Goal: Task Accomplishment & Management: Use online tool/utility

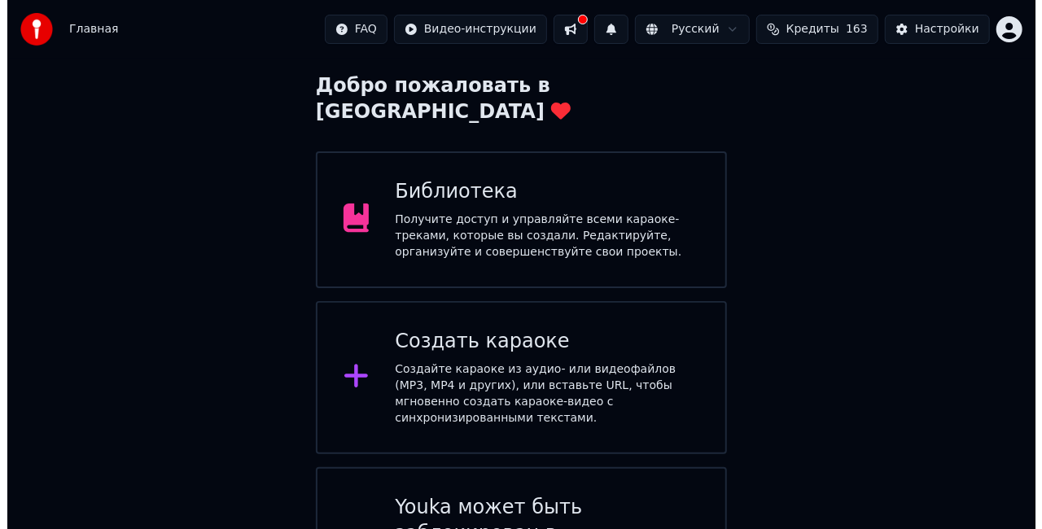
scroll to position [163, 0]
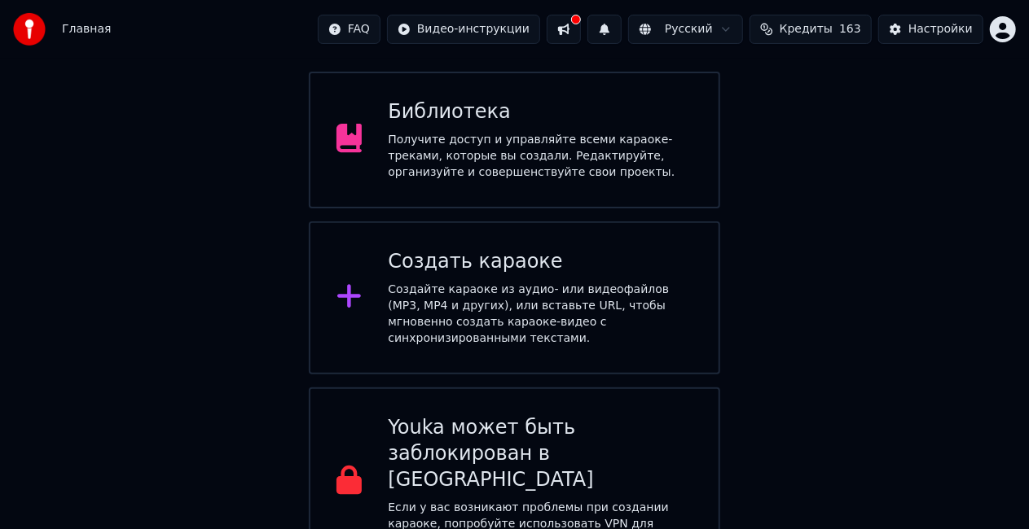
click at [511, 249] on div "Создать караоке" at bounding box center [540, 262] width 305 height 26
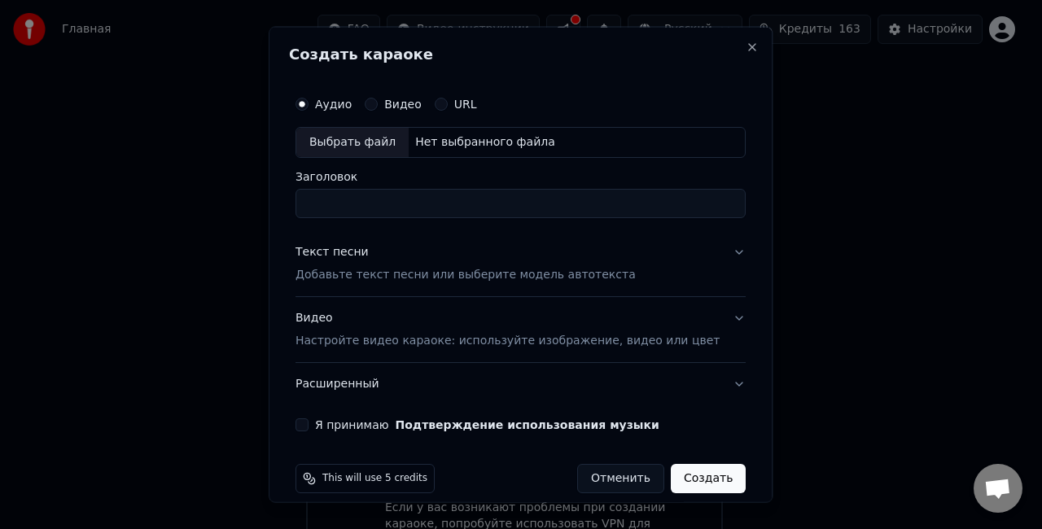
click at [375, 147] on div "Выбрать файл" at bounding box center [352, 142] width 112 height 29
type input "**********"
click at [415, 273] on p "Добавьте текст песни или выберите модель автотекста" at bounding box center [466, 274] width 340 height 16
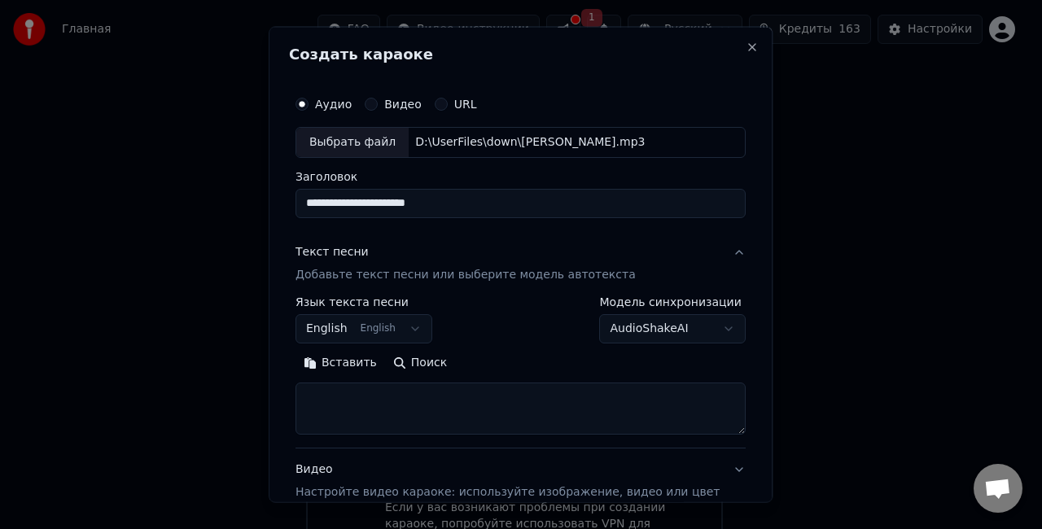
click at [378, 390] on textarea at bounding box center [521, 408] width 450 height 52
click at [360, 360] on button "Вставить" at bounding box center [341, 362] width 90 height 26
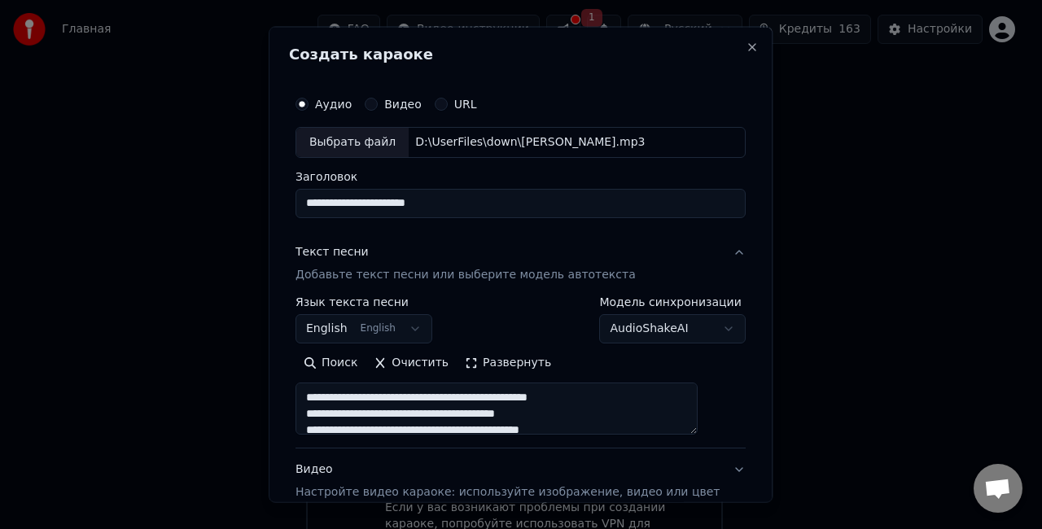
click at [422, 327] on button "English English" at bounding box center [364, 328] width 137 height 29
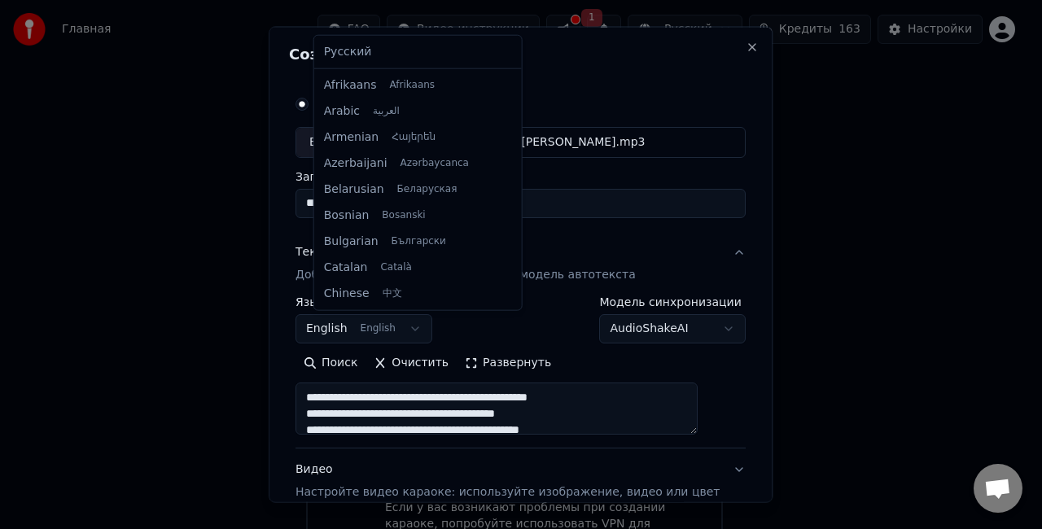
type textarea "**********"
select select "**"
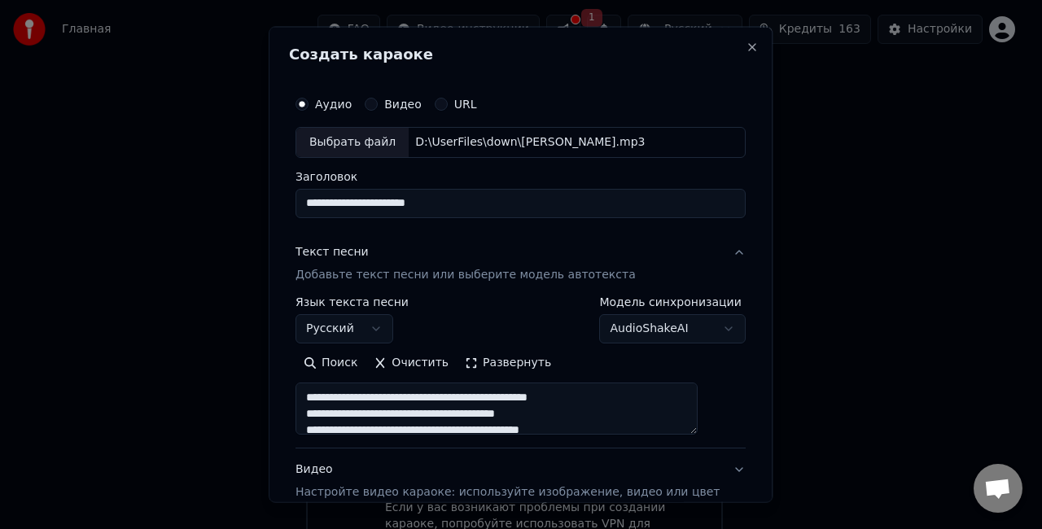
click at [394, 280] on p "Добавьте текст песни или выберите модель автотекста" at bounding box center [466, 274] width 340 height 16
type textarea "**********"
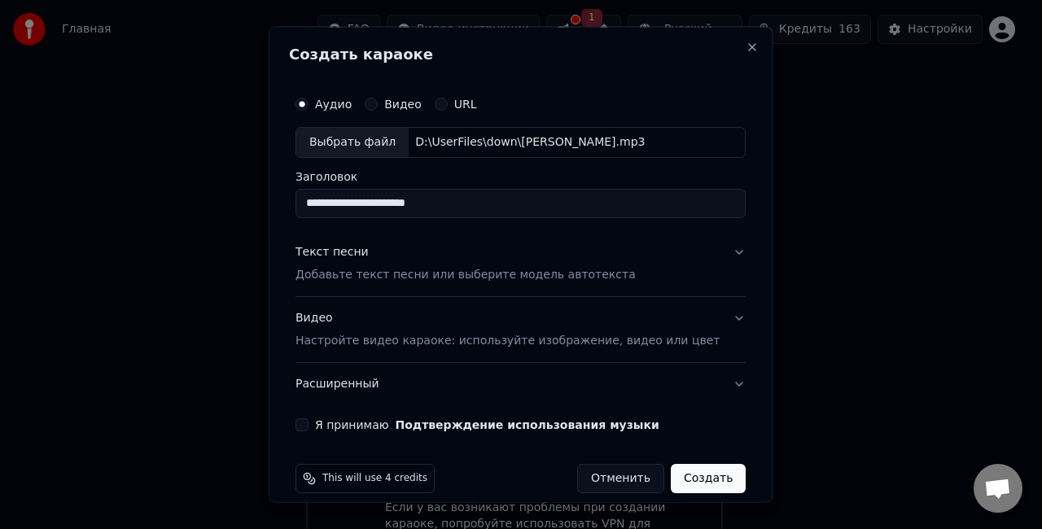
click at [376, 276] on p "Добавьте текст песни или выберите модель автотекста" at bounding box center [466, 274] width 340 height 16
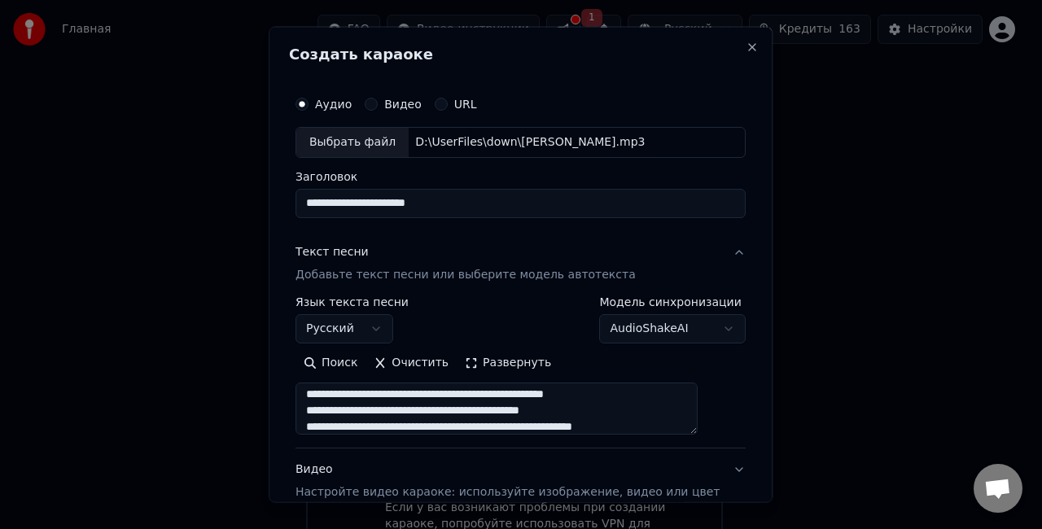
scroll to position [0, 0]
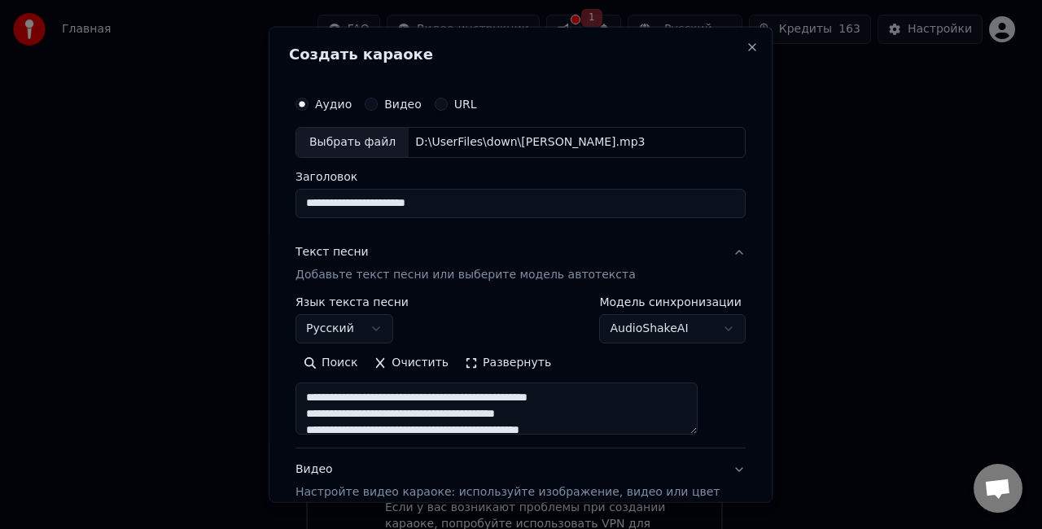
click at [420, 366] on button "Очистить" at bounding box center [411, 362] width 91 height 26
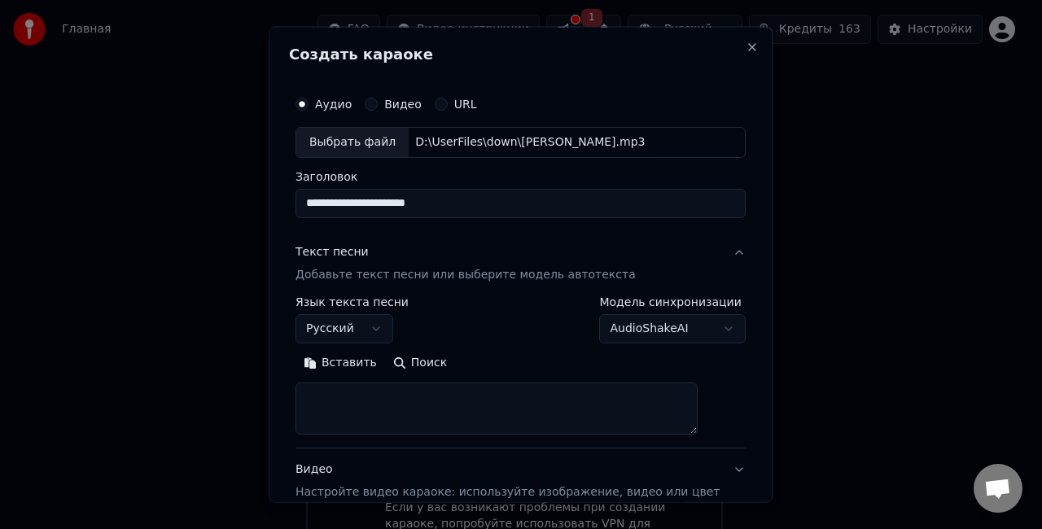
click at [361, 363] on button "Вставить" at bounding box center [341, 362] width 90 height 26
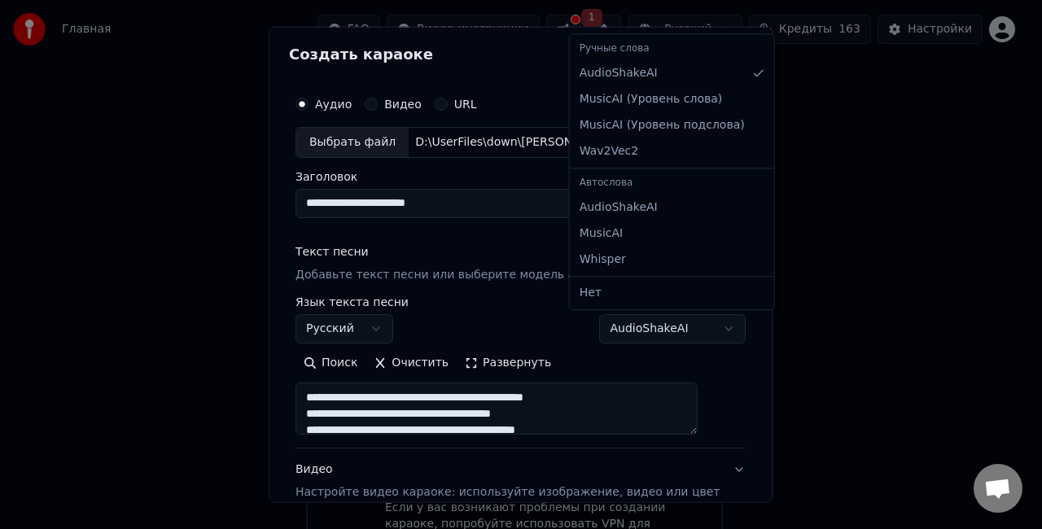
click at [628, 321] on body "Главная FAQ Видео-инструкции 1 Русский Кредиты 163 Настройки Добро пожаловать в…" at bounding box center [514, 311] width 1029 height 948
click at [524, 327] on body "Главная FAQ Видео-инструкции 1 Русский Кредиты 163 Настройки Добро пожаловать в…" at bounding box center [514, 311] width 1029 height 948
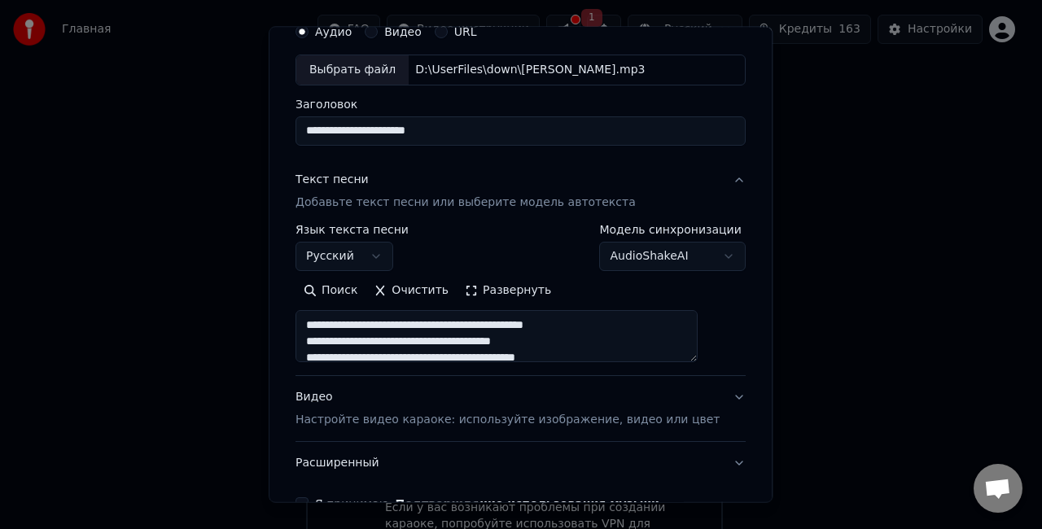
scroll to position [168, 0]
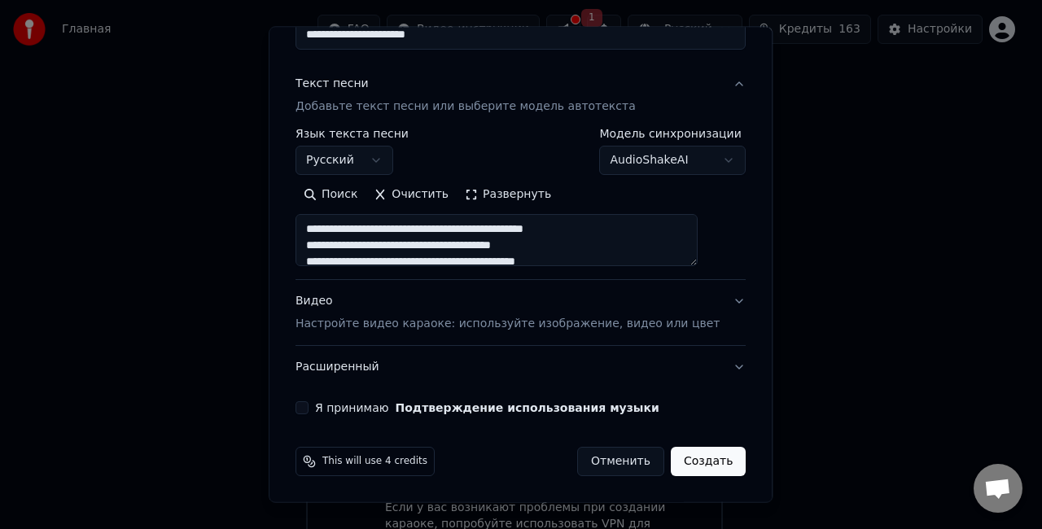
click at [320, 410] on div "Я принимаю Подтверждение использования музыки" at bounding box center [521, 408] width 450 height 13
click at [309, 410] on button "Я принимаю Подтверждение использования музыки" at bounding box center [302, 408] width 13 height 13
click at [694, 452] on button "Создать" at bounding box center [708, 461] width 75 height 29
type textarea "**********"
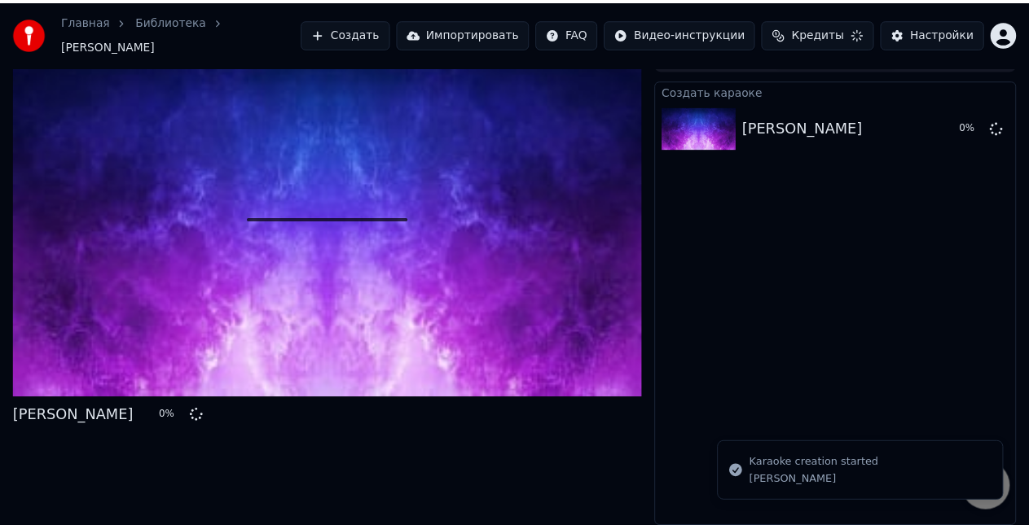
scroll to position [26, 0]
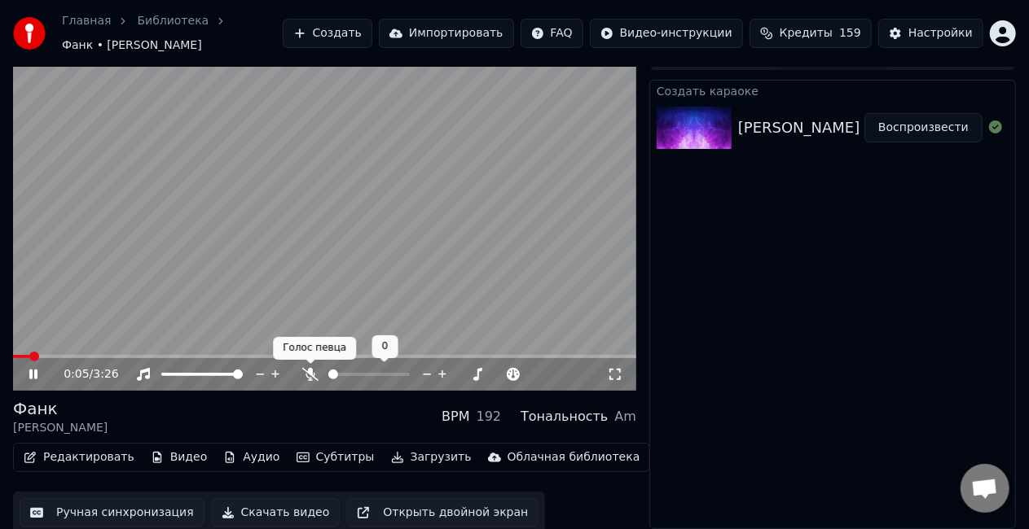
click at [312, 373] on icon at bounding box center [310, 374] width 16 height 13
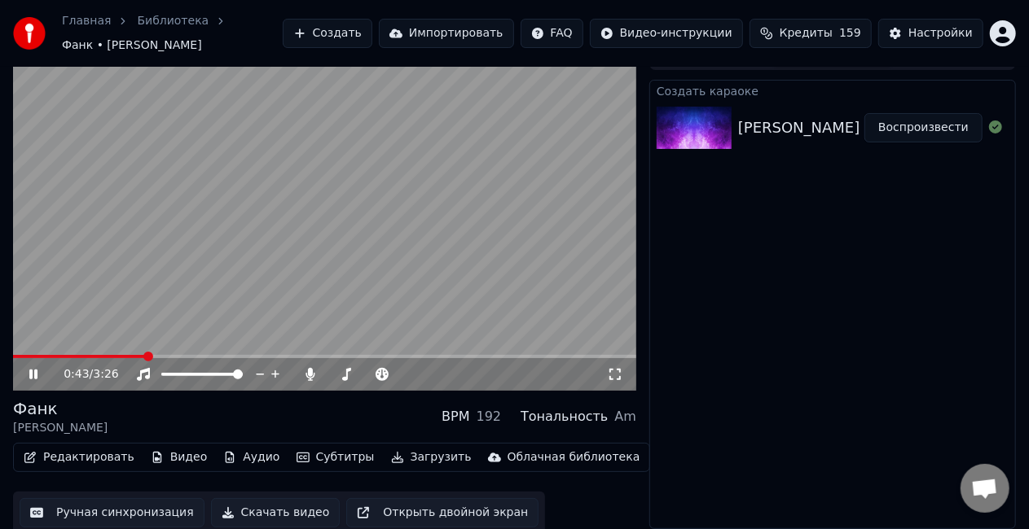
click at [36, 375] on icon at bounding box center [33, 375] width 8 height 10
click at [22, 358] on span at bounding box center [17, 356] width 9 height 3
click at [32, 372] on icon at bounding box center [34, 374] width 10 height 11
click at [310, 355] on span at bounding box center [162, 356] width 298 height 3
click at [291, 355] on span at bounding box center [162, 356] width 298 height 3
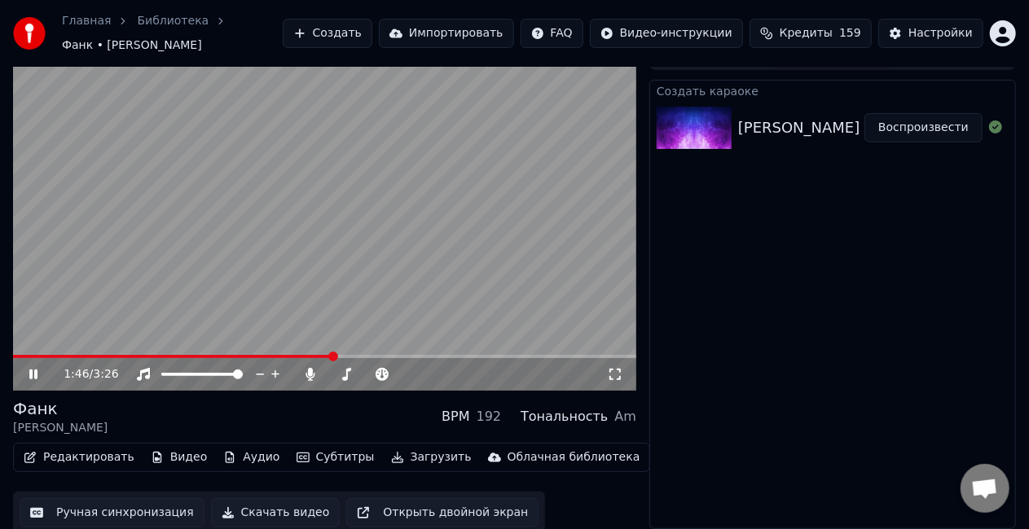
click at [223, 358] on div "1:46 / 3:26" at bounding box center [324, 374] width 623 height 33
click at [219, 353] on video at bounding box center [324, 216] width 623 height 350
click at [221, 357] on span at bounding box center [117, 356] width 208 height 3
click at [263, 306] on video at bounding box center [324, 216] width 623 height 350
click at [316, 355] on span at bounding box center [165, 356] width 305 height 3
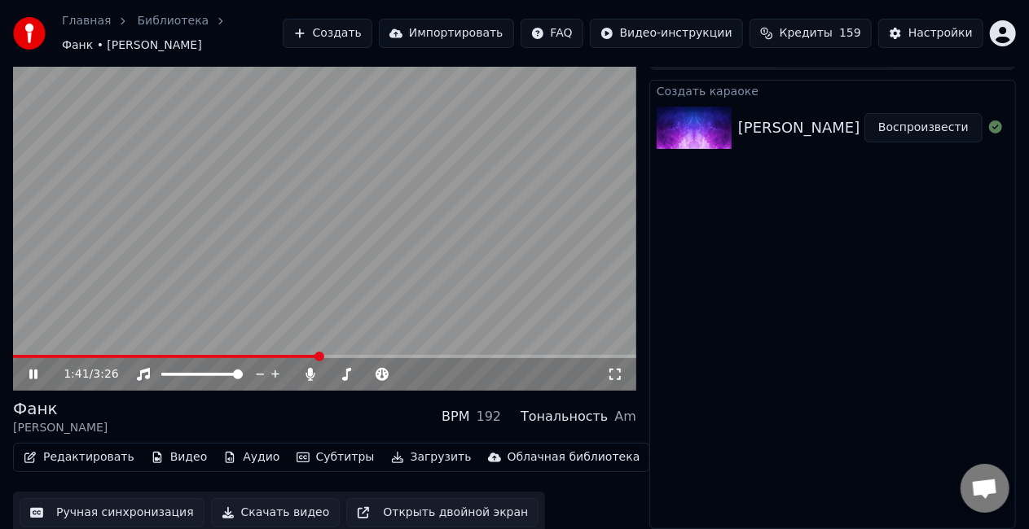
click at [285, 356] on span at bounding box center [166, 356] width 306 height 3
